Goal: Task Accomplishment & Management: Use online tool/utility

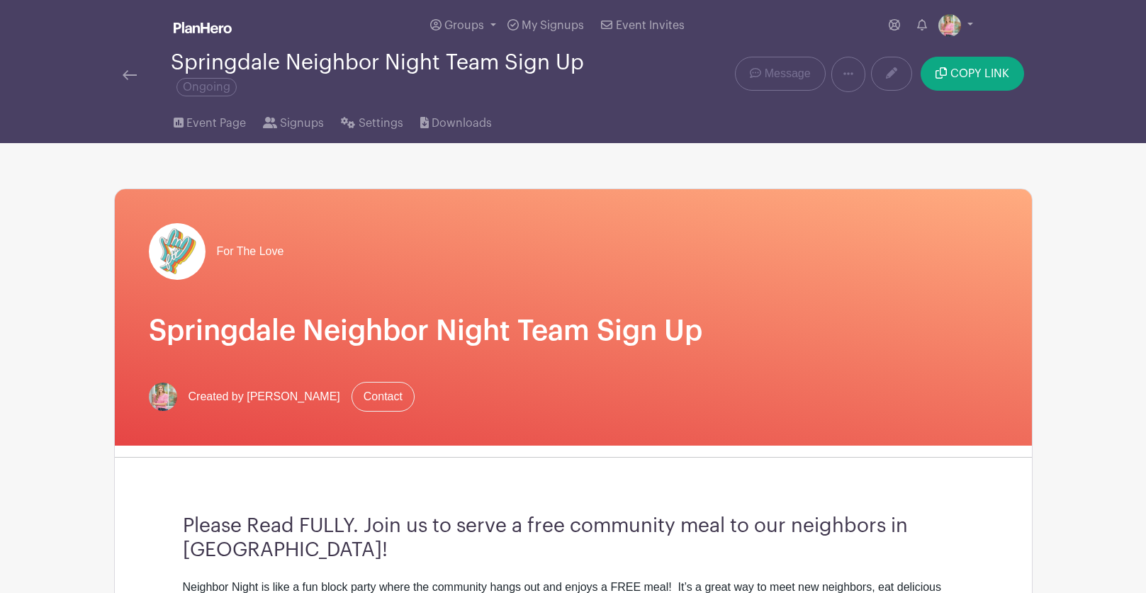
click at [128, 74] on img at bounding box center [130, 75] width 14 height 10
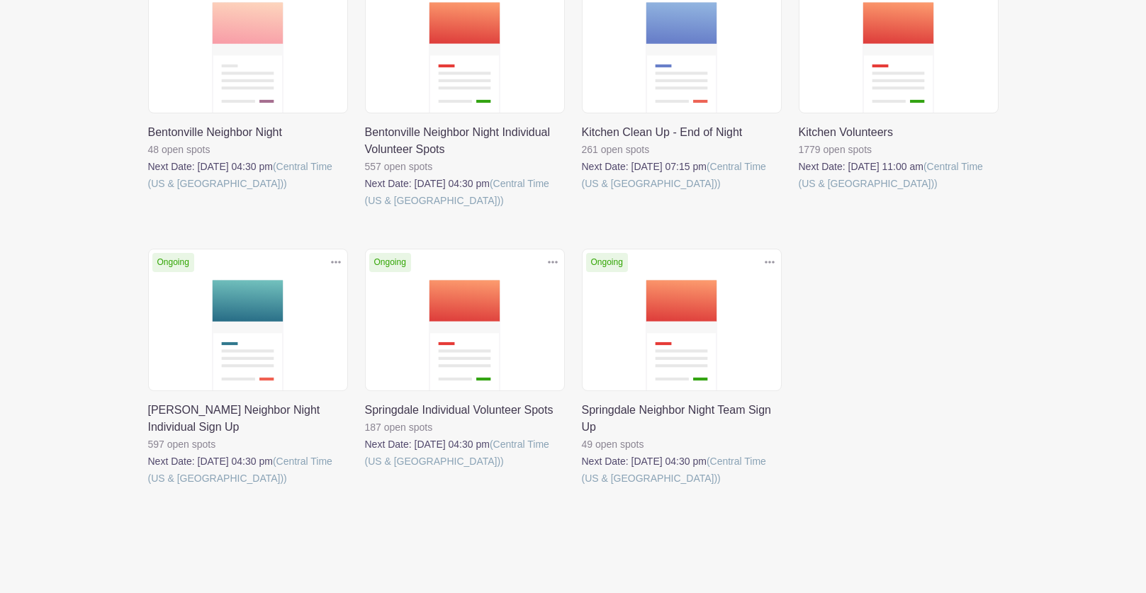
scroll to position [295, 0]
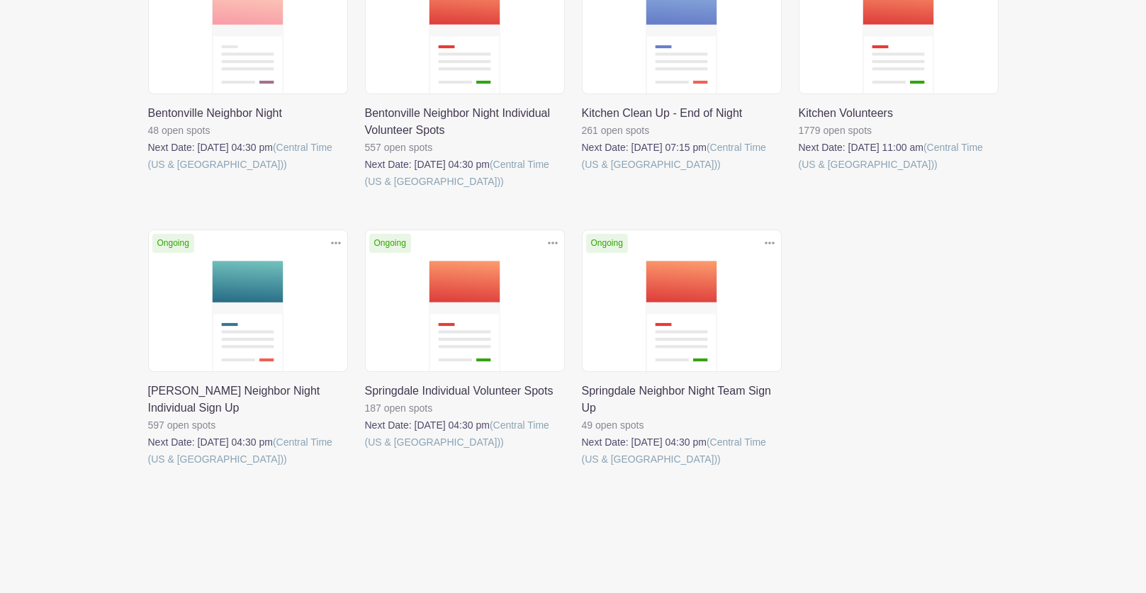
click at [148, 468] on link at bounding box center [148, 468] width 0 height 0
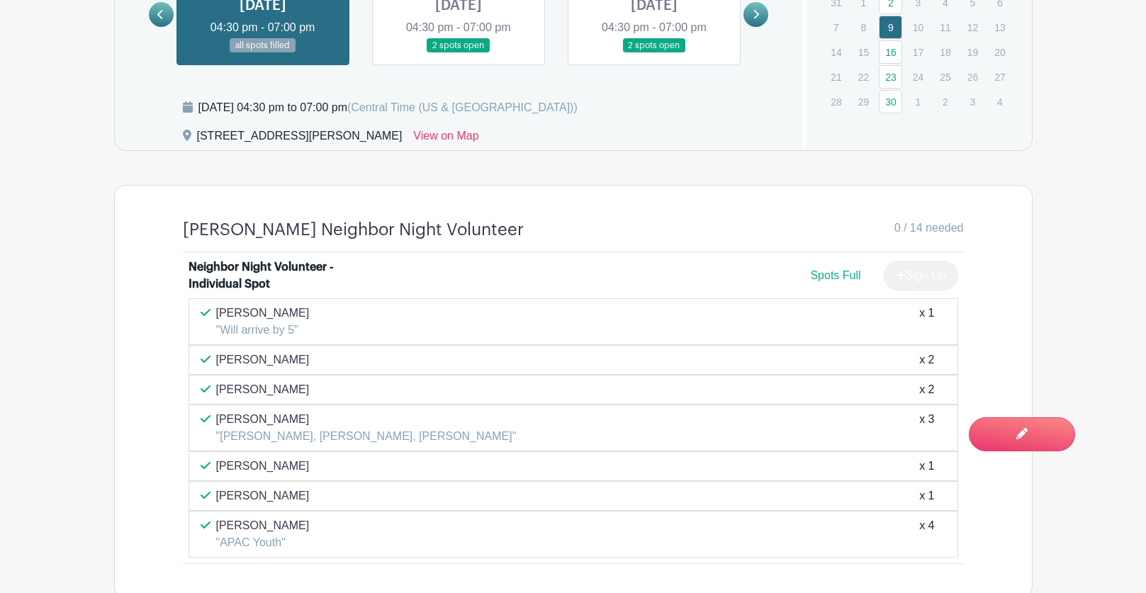
scroll to position [900, 0]
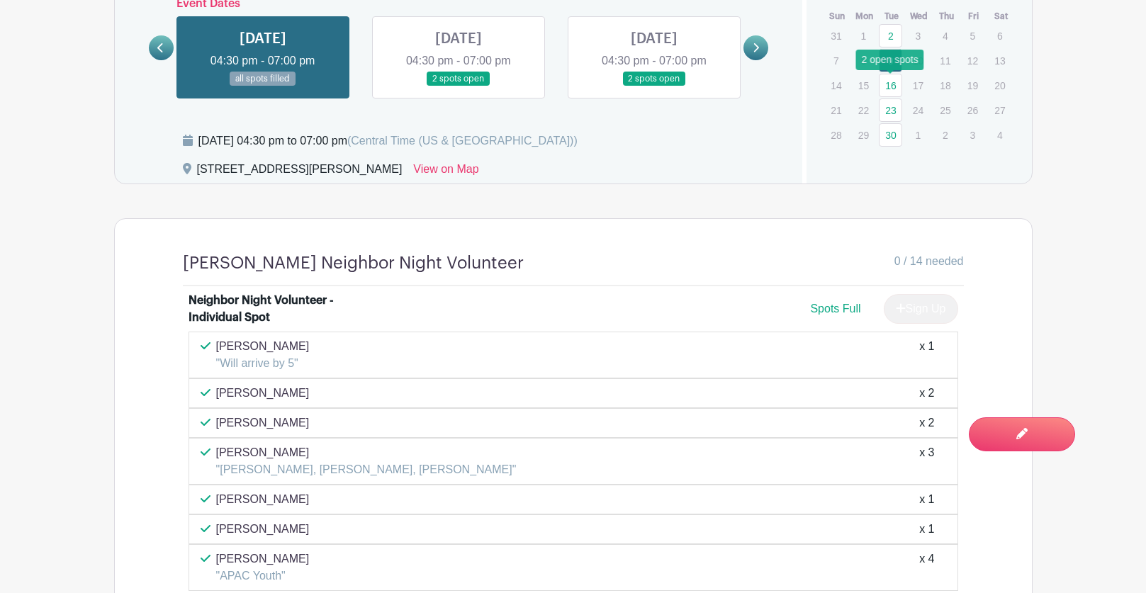
click at [894, 88] on link "16" at bounding box center [890, 85] width 23 height 23
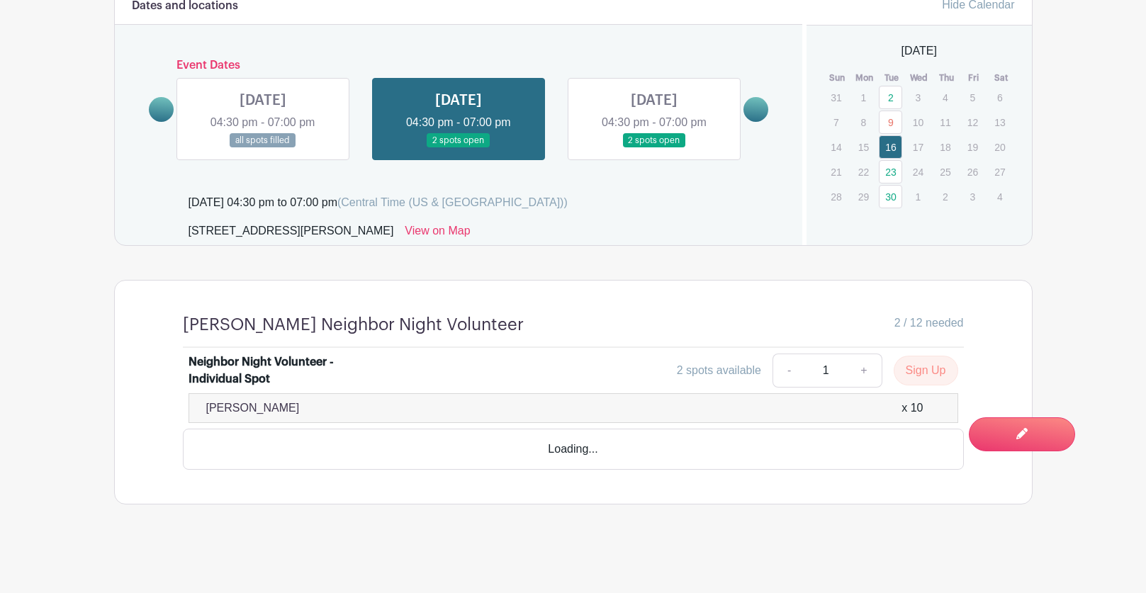
scroll to position [798, 0]
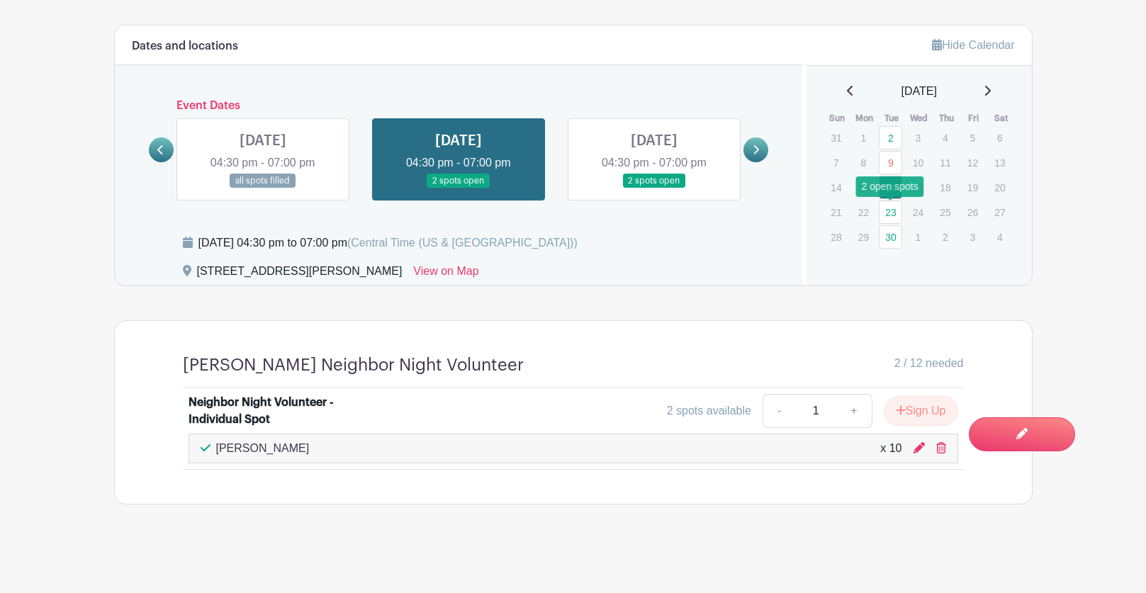
click at [893, 212] on link "23" at bounding box center [890, 212] width 23 height 23
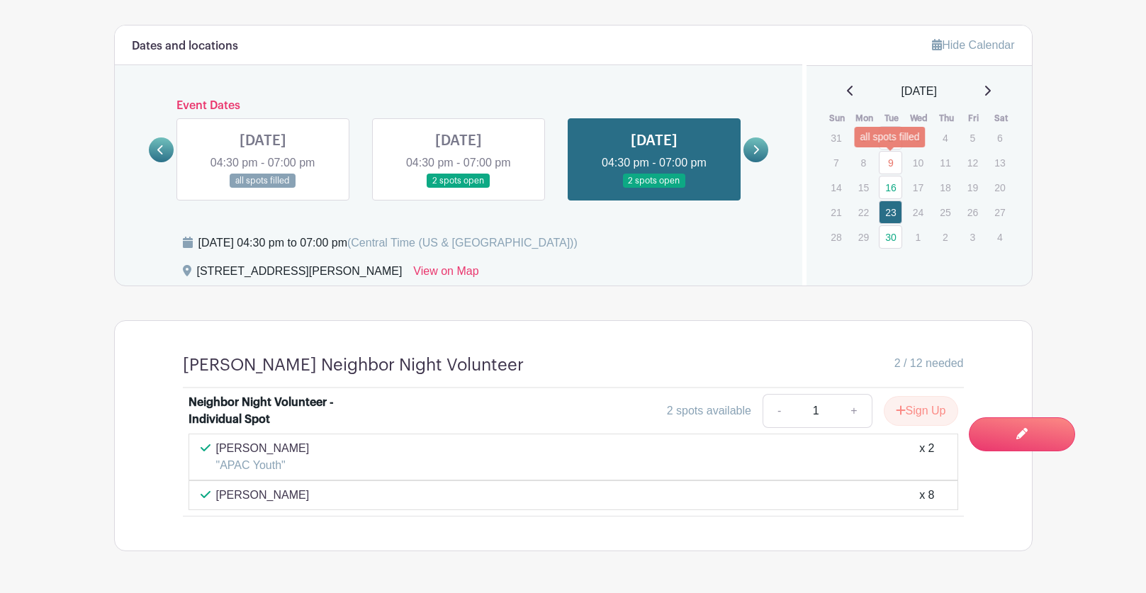
click at [893, 162] on link "9" at bounding box center [890, 162] width 23 height 23
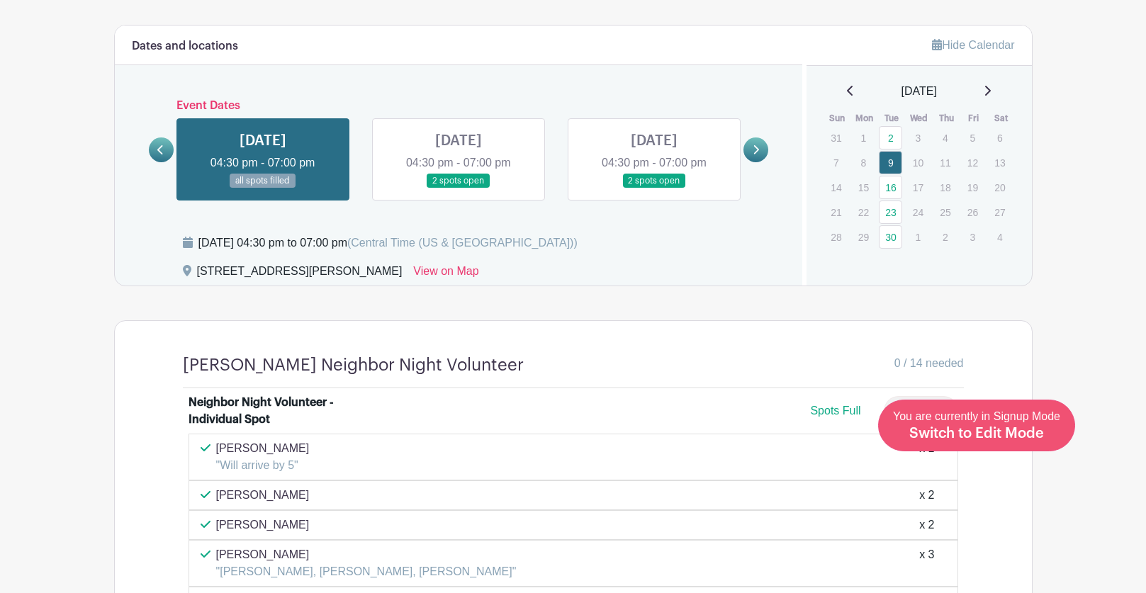
click at [1009, 435] on span "Switch to Edit Mode" at bounding box center [977, 434] width 135 height 14
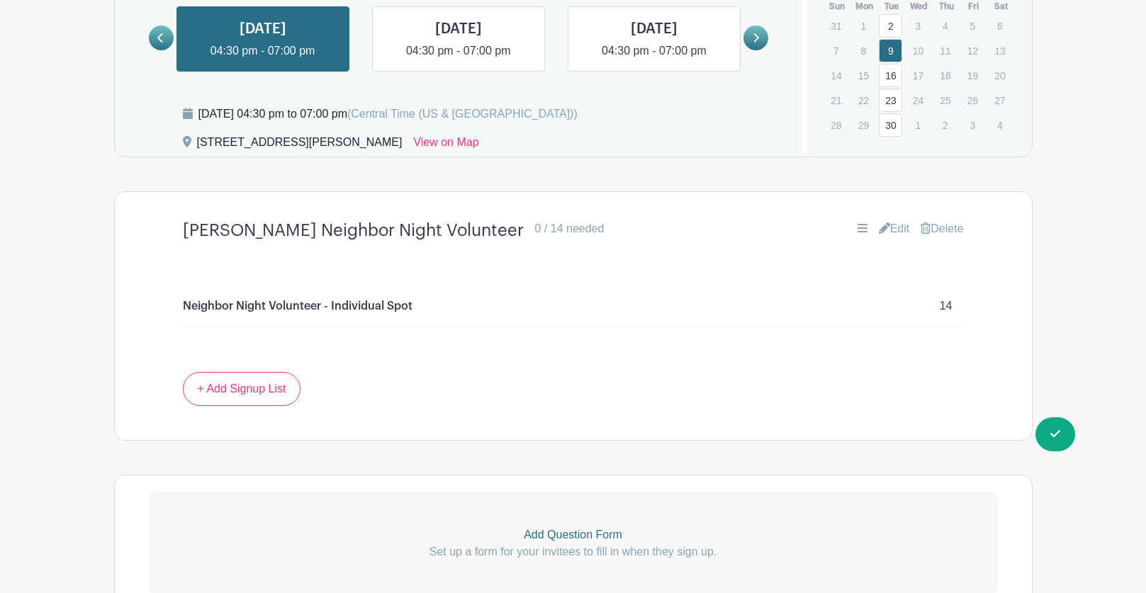
scroll to position [1009, 0]
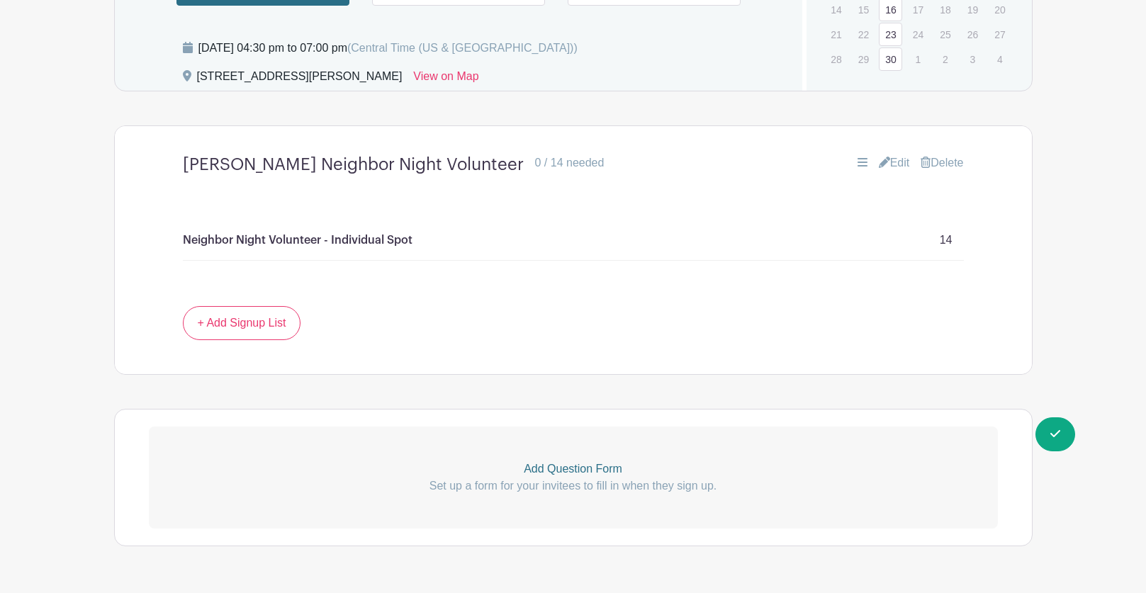
click at [896, 163] on link "Edit" at bounding box center [894, 163] width 31 height 17
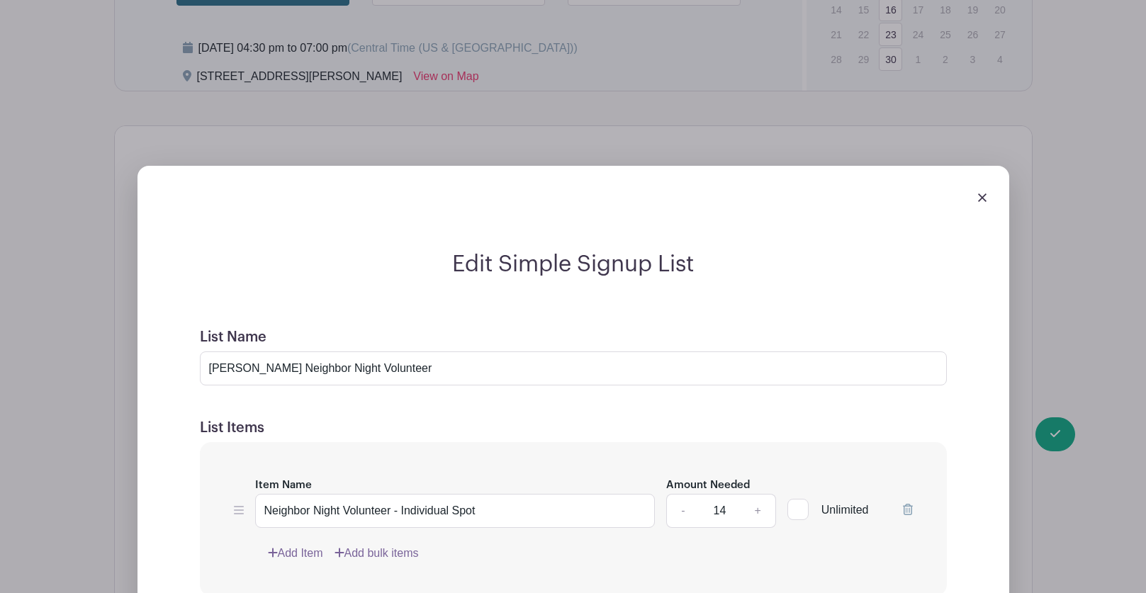
click at [757, 512] on link "+" at bounding box center [757, 511] width 35 height 34
click at [760, 512] on link "+" at bounding box center [757, 511] width 35 height 34
type input "16"
click at [1032, 437] on div "Edit Simple Signup List List Name [PERSON_NAME] Neighbor Night Volunteer List I…" at bounding box center [573, 601] width 917 height 917
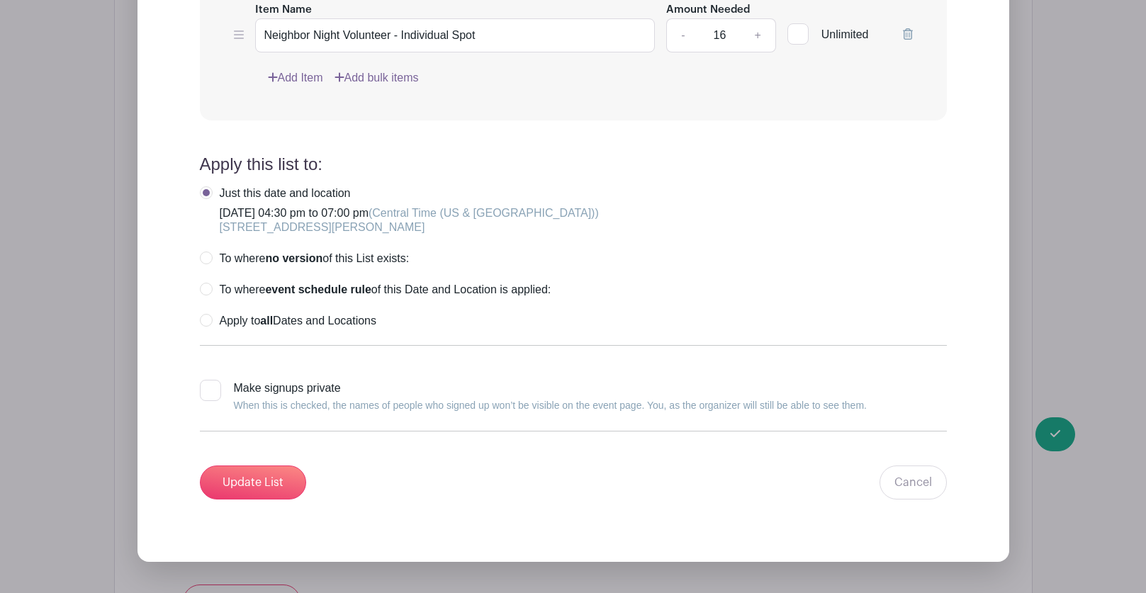
scroll to position [1546, 0]
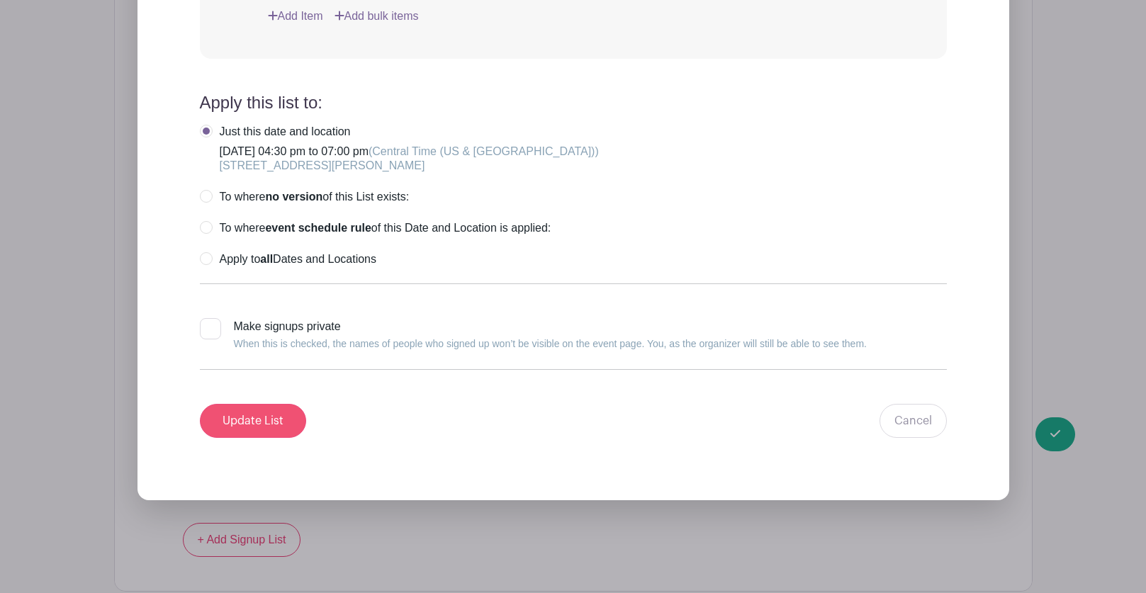
click at [254, 421] on input "Update List" at bounding box center [253, 421] width 106 height 34
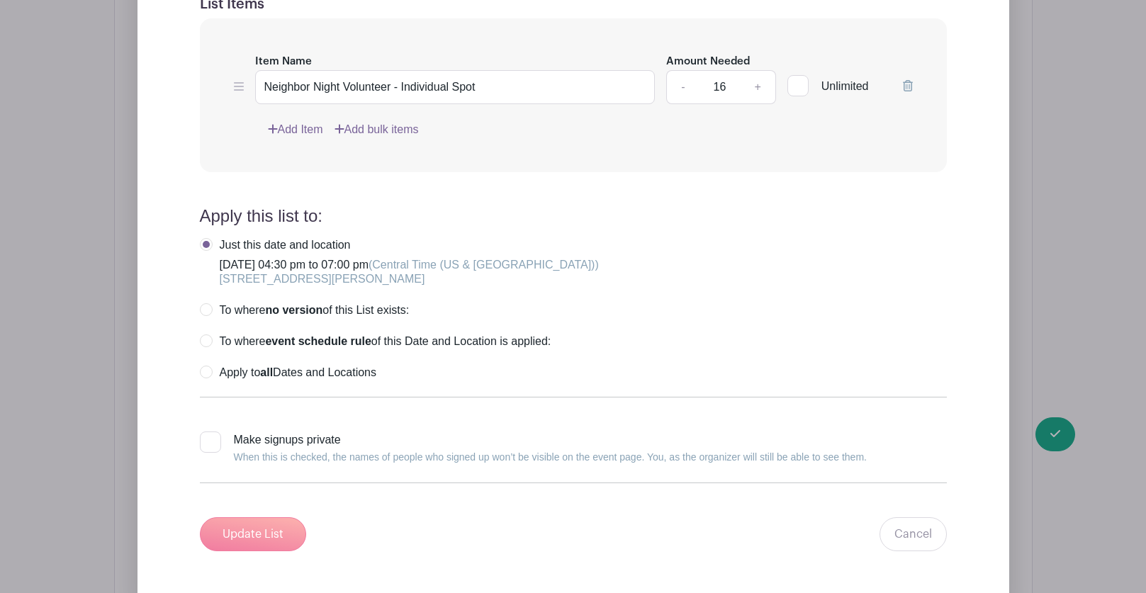
scroll to position [1051, 0]
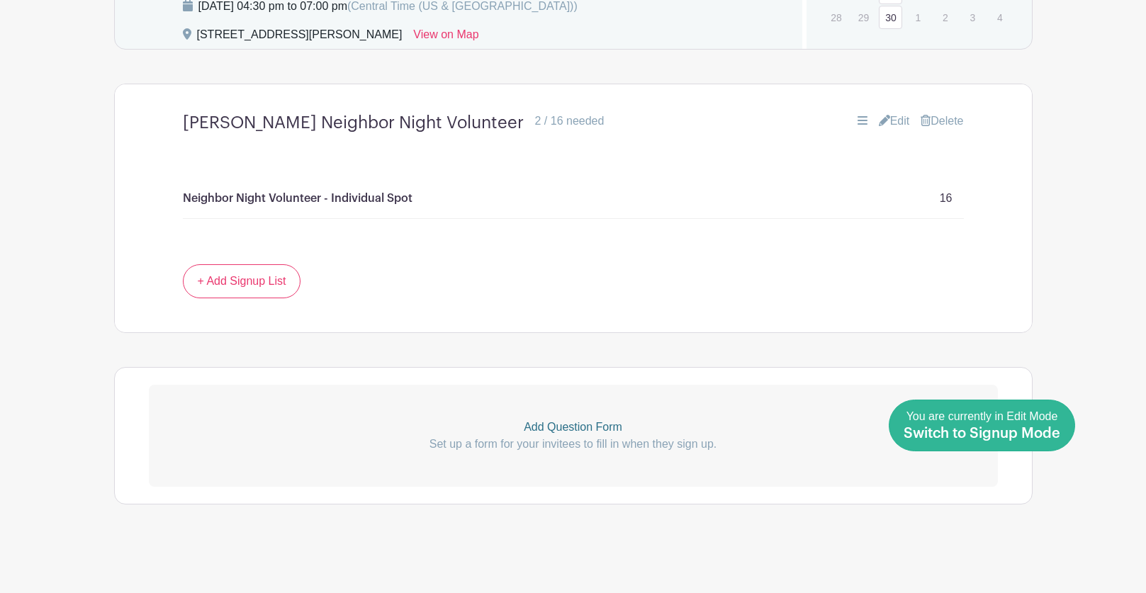
click at [1039, 437] on span "Switch to Signup Mode" at bounding box center [982, 434] width 157 height 14
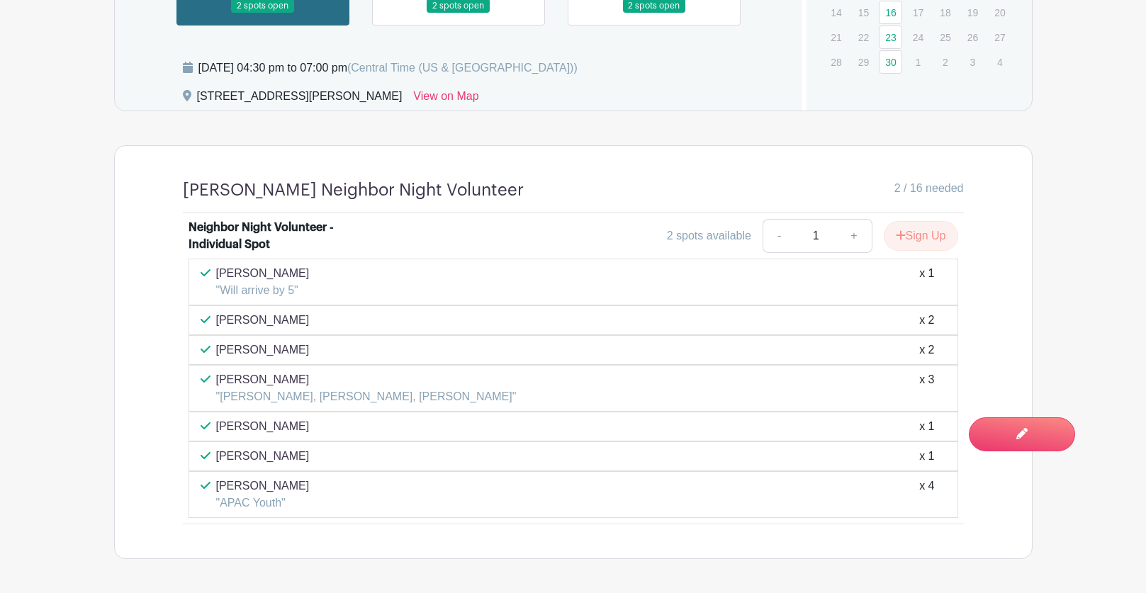
scroll to position [974, 0]
